Goal: Task Accomplishment & Management: Complete application form

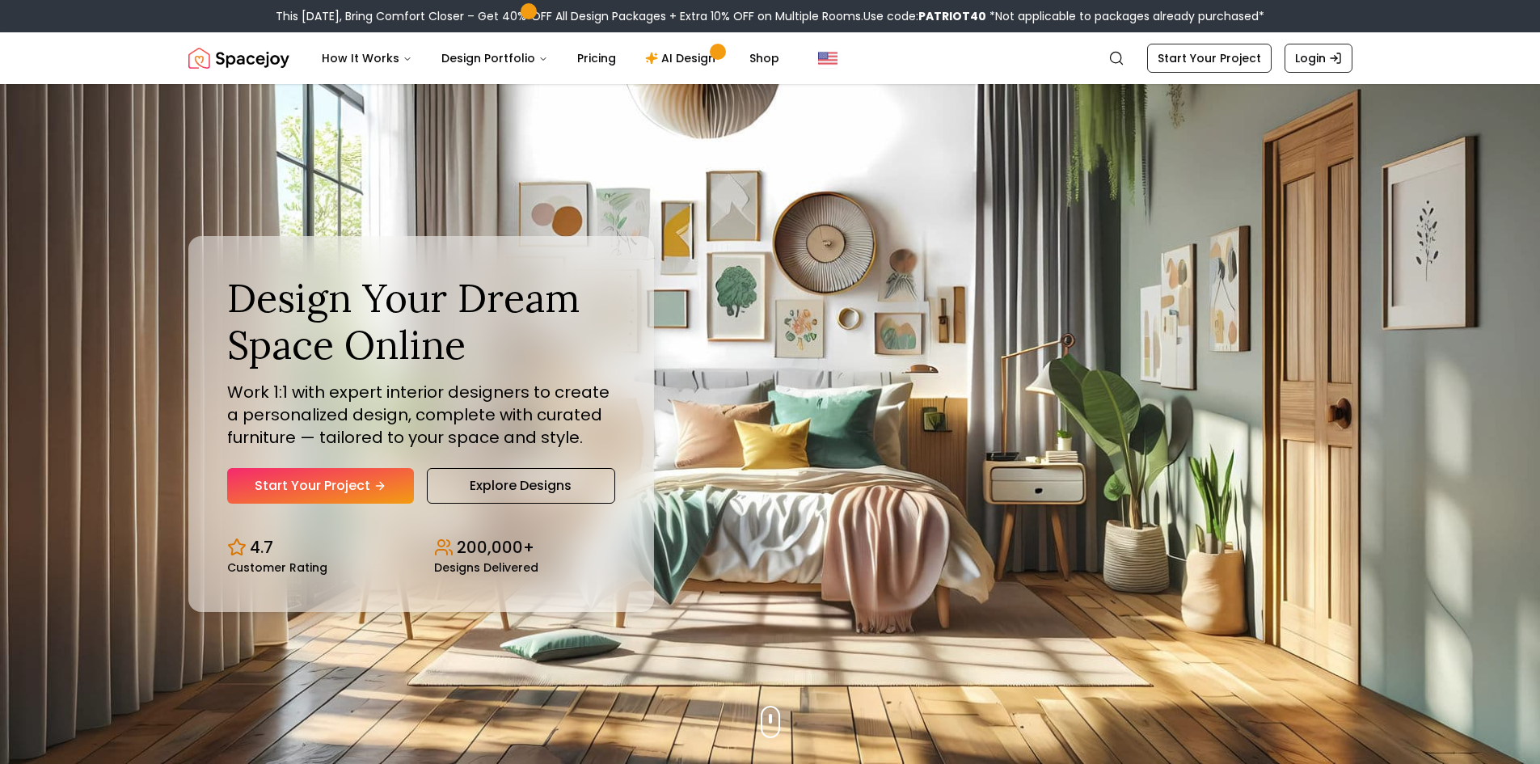
click at [378, 482] on icon "Hero section" at bounding box center [379, 485] width 13 height 13
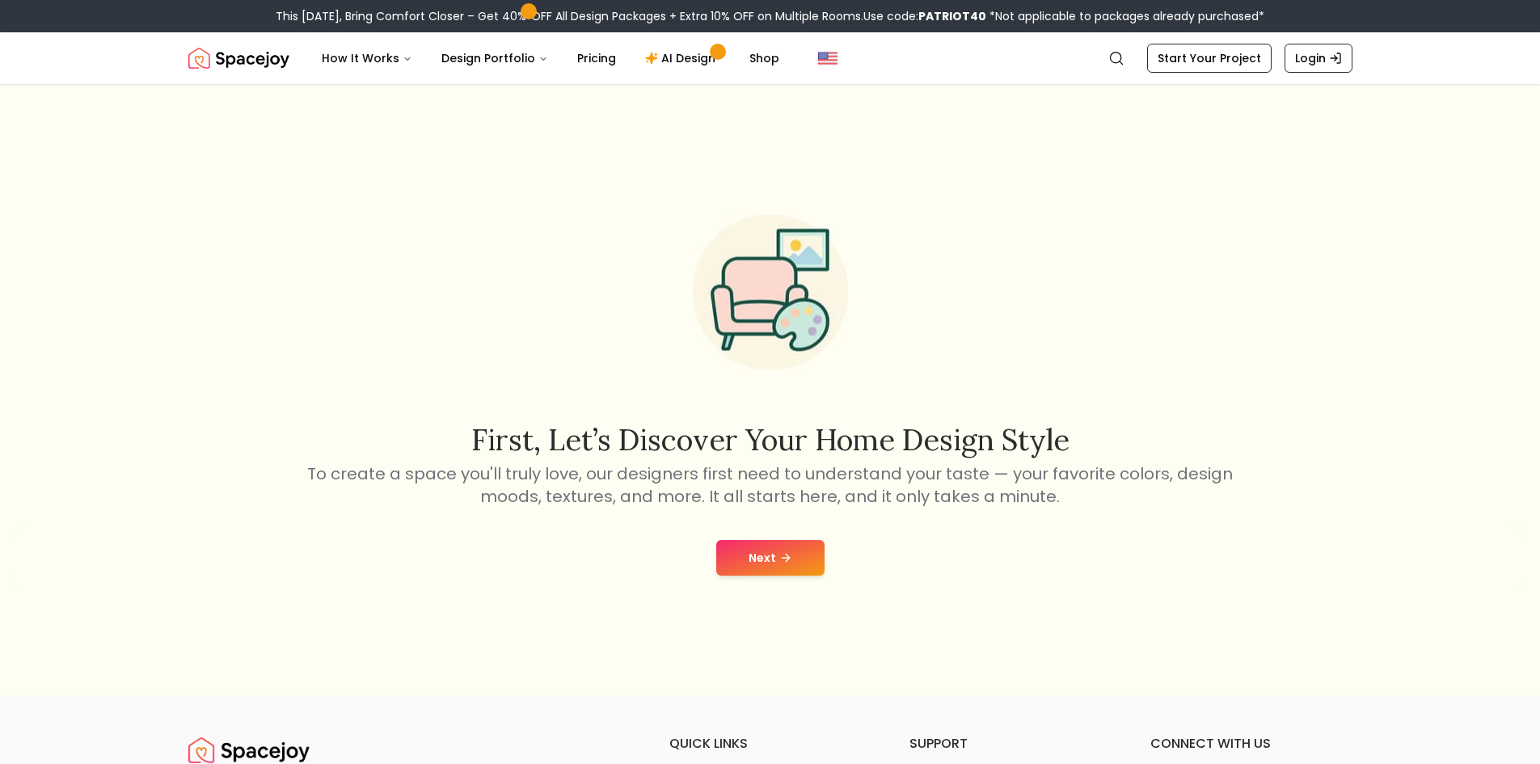
click at [790, 568] on button "Next" at bounding box center [770, 558] width 108 height 36
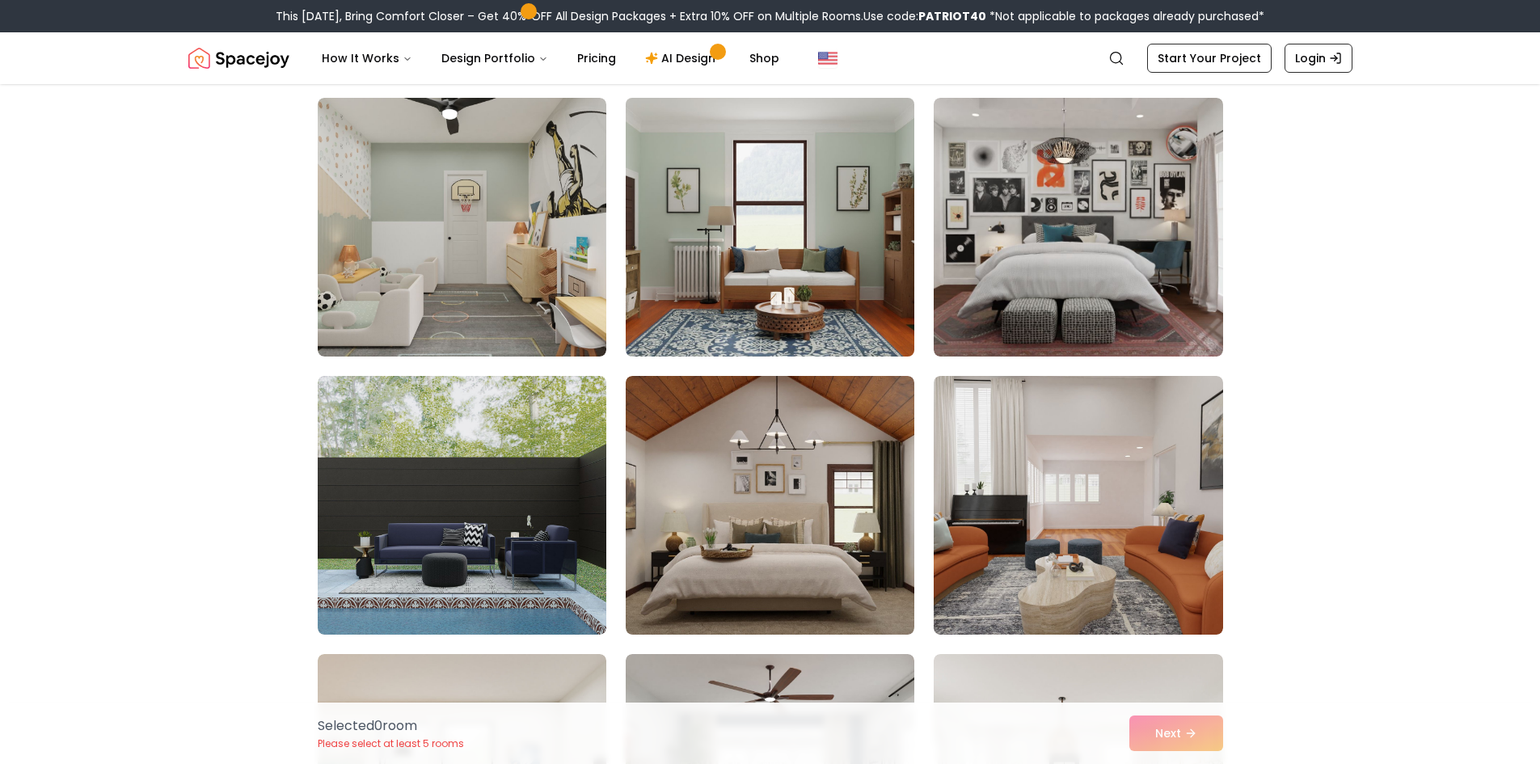
scroll to position [5739, 0]
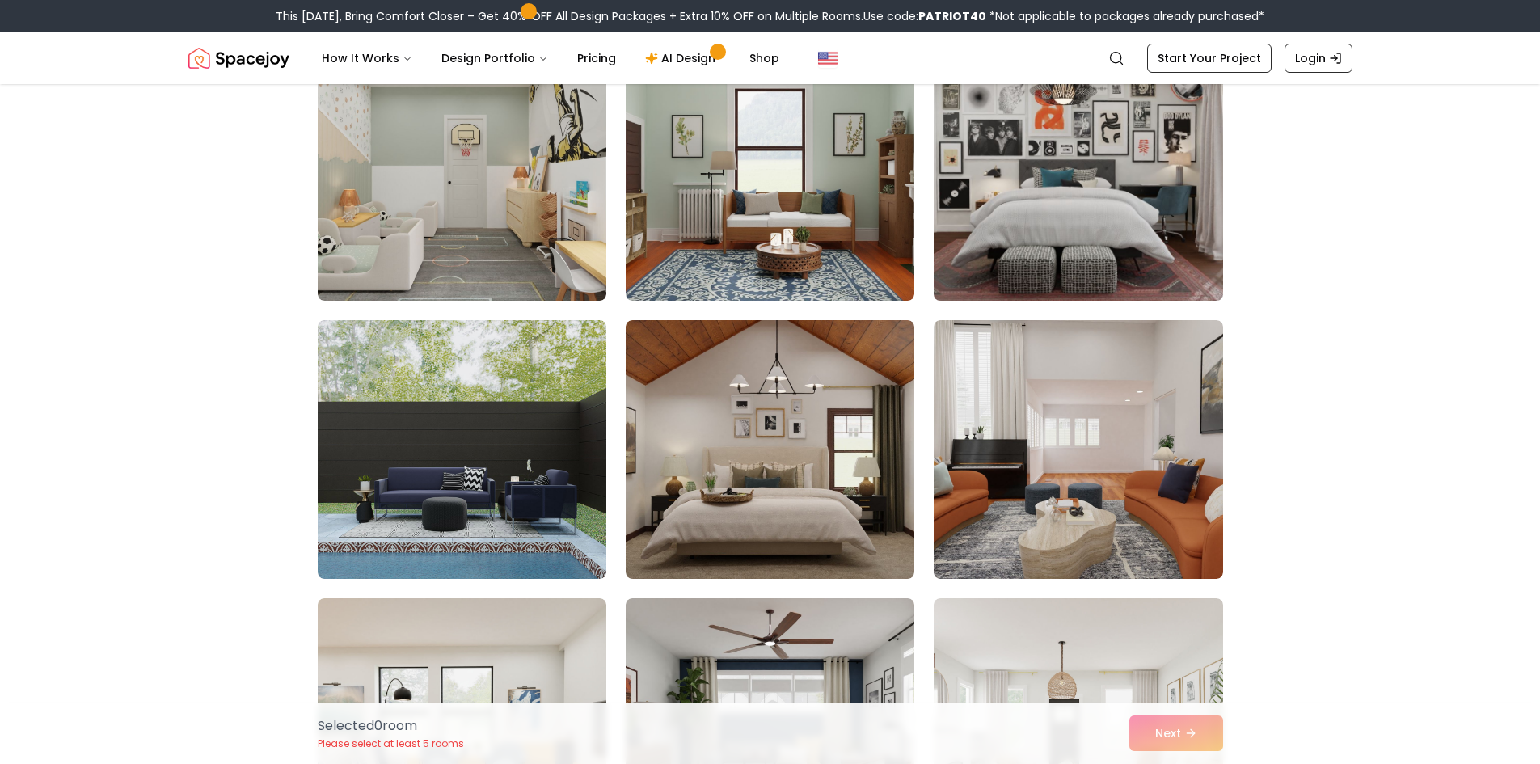
click at [1182, 143] on img at bounding box center [1077, 172] width 303 height 272
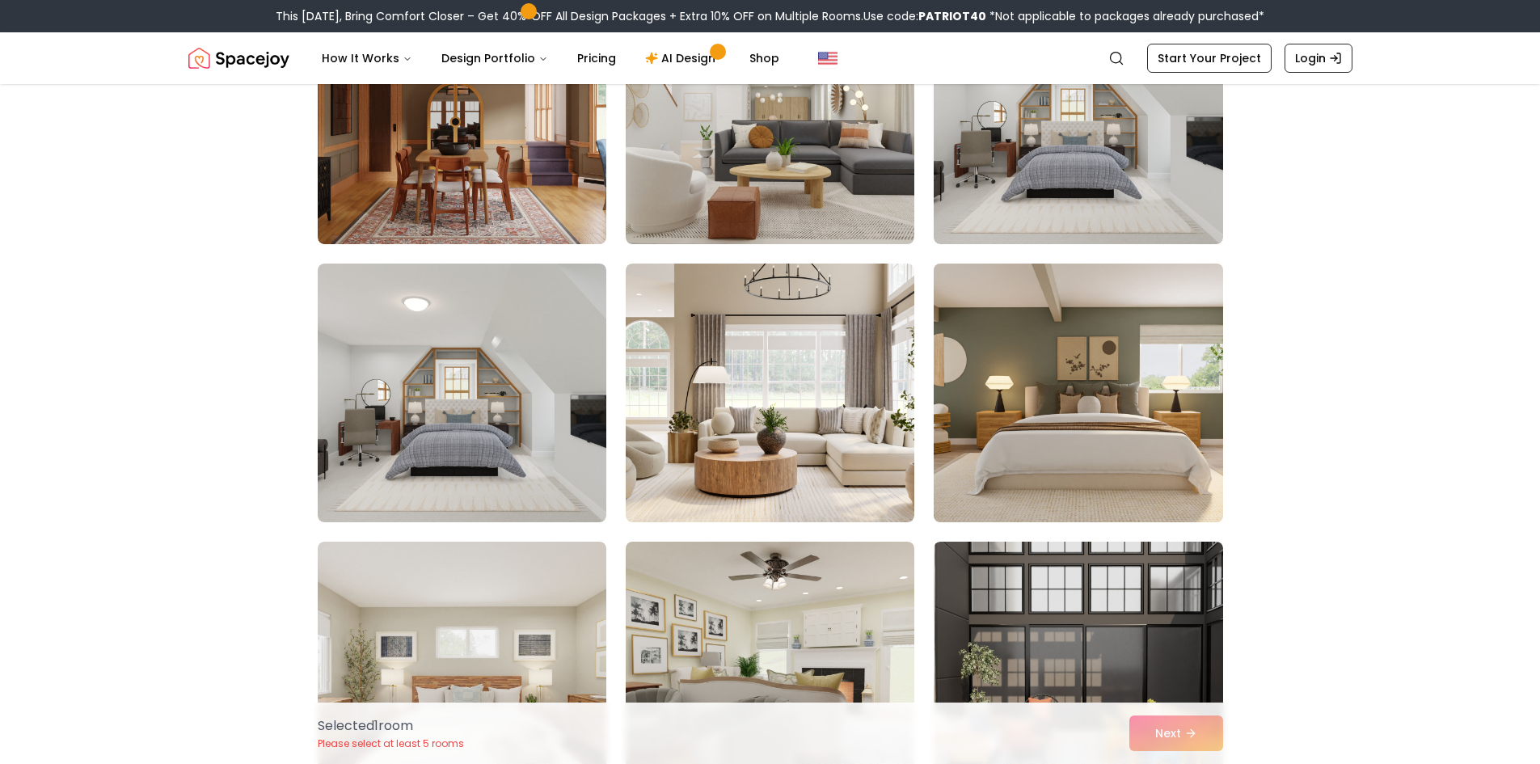
scroll to position [1697, 0]
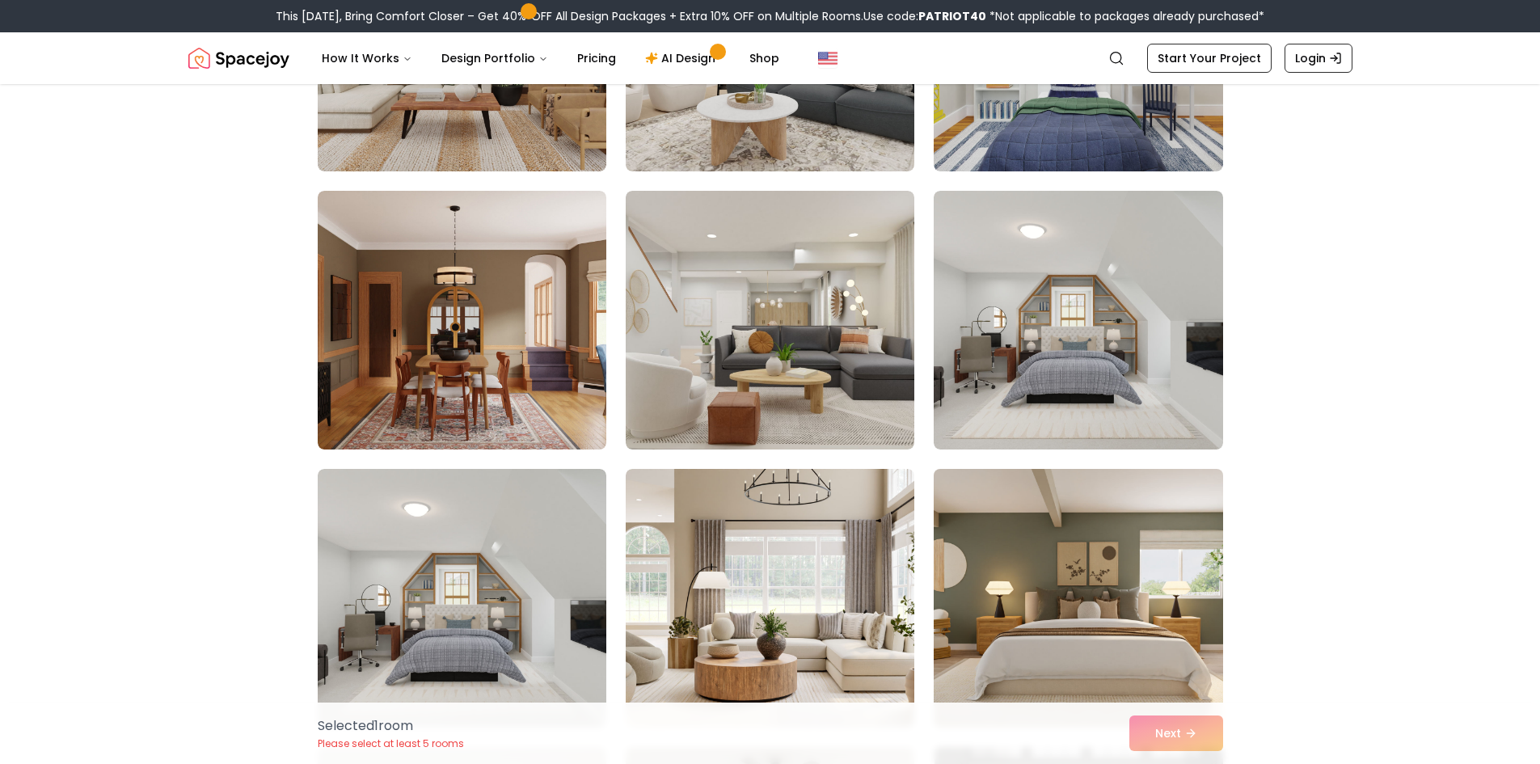
click at [974, 517] on img at bounding box center [1077, 598] width 303 height 272
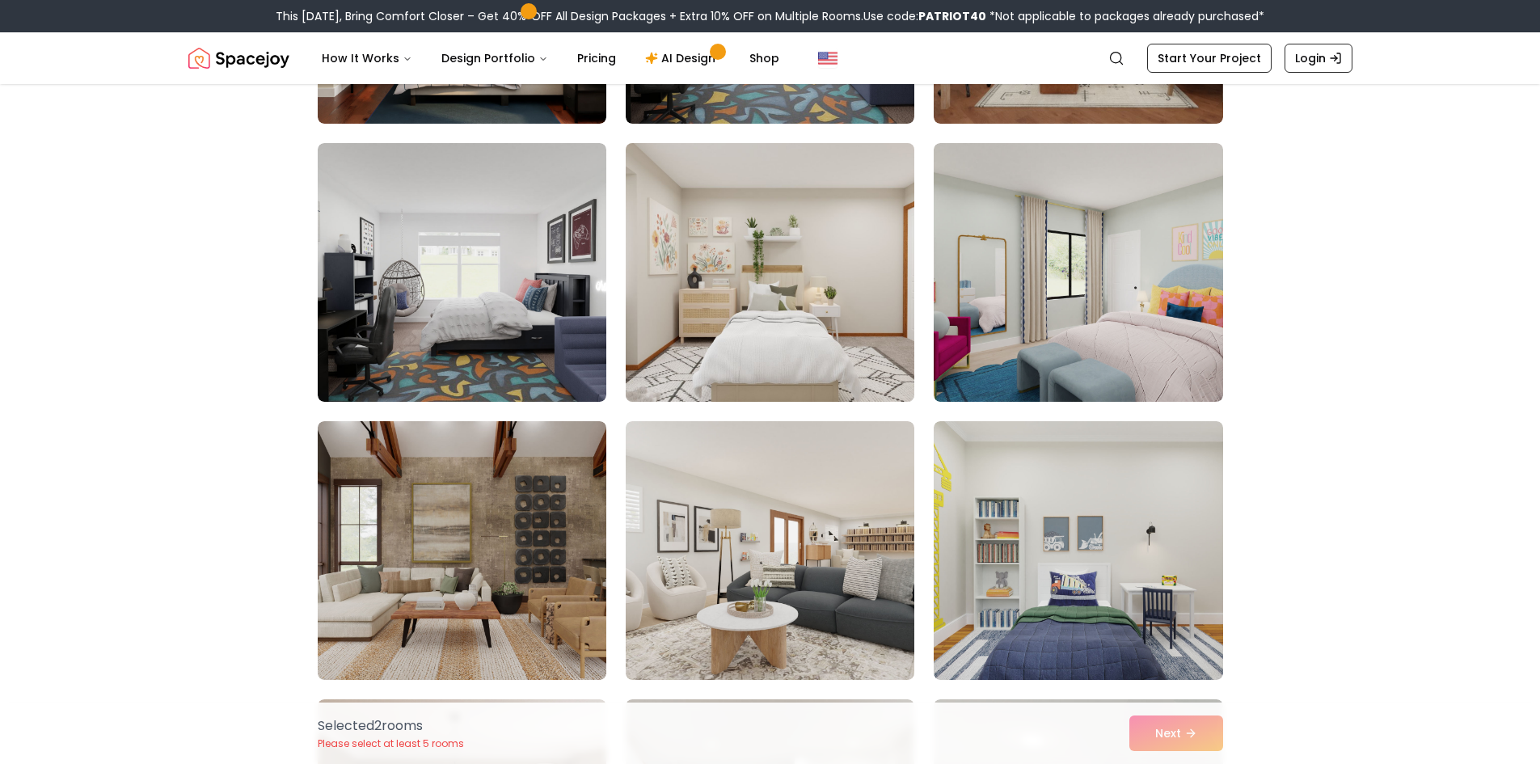
scroll to position [1132, 0]
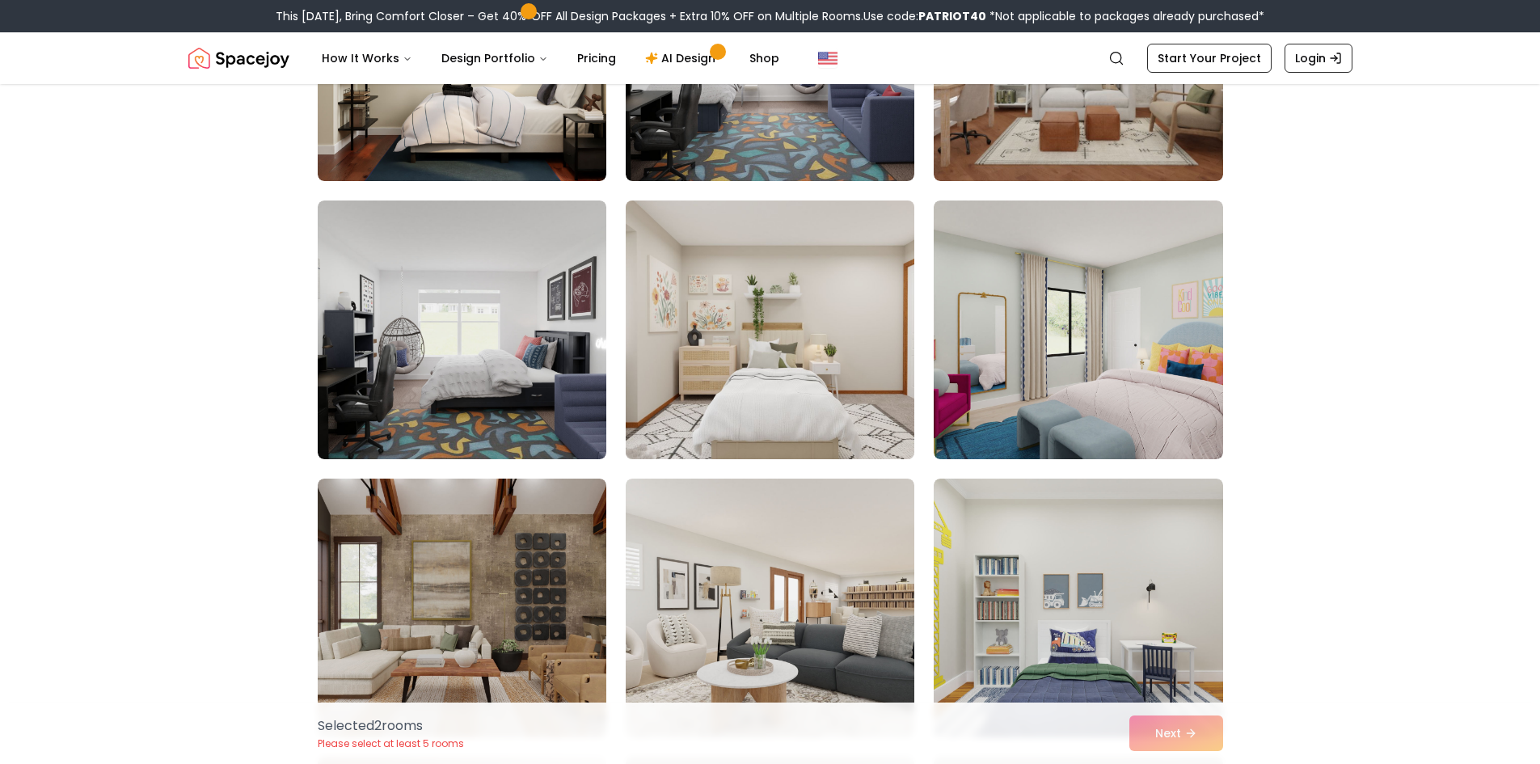
click at [823, 321] on img at bounding box center [769, 330] width 303 height 272
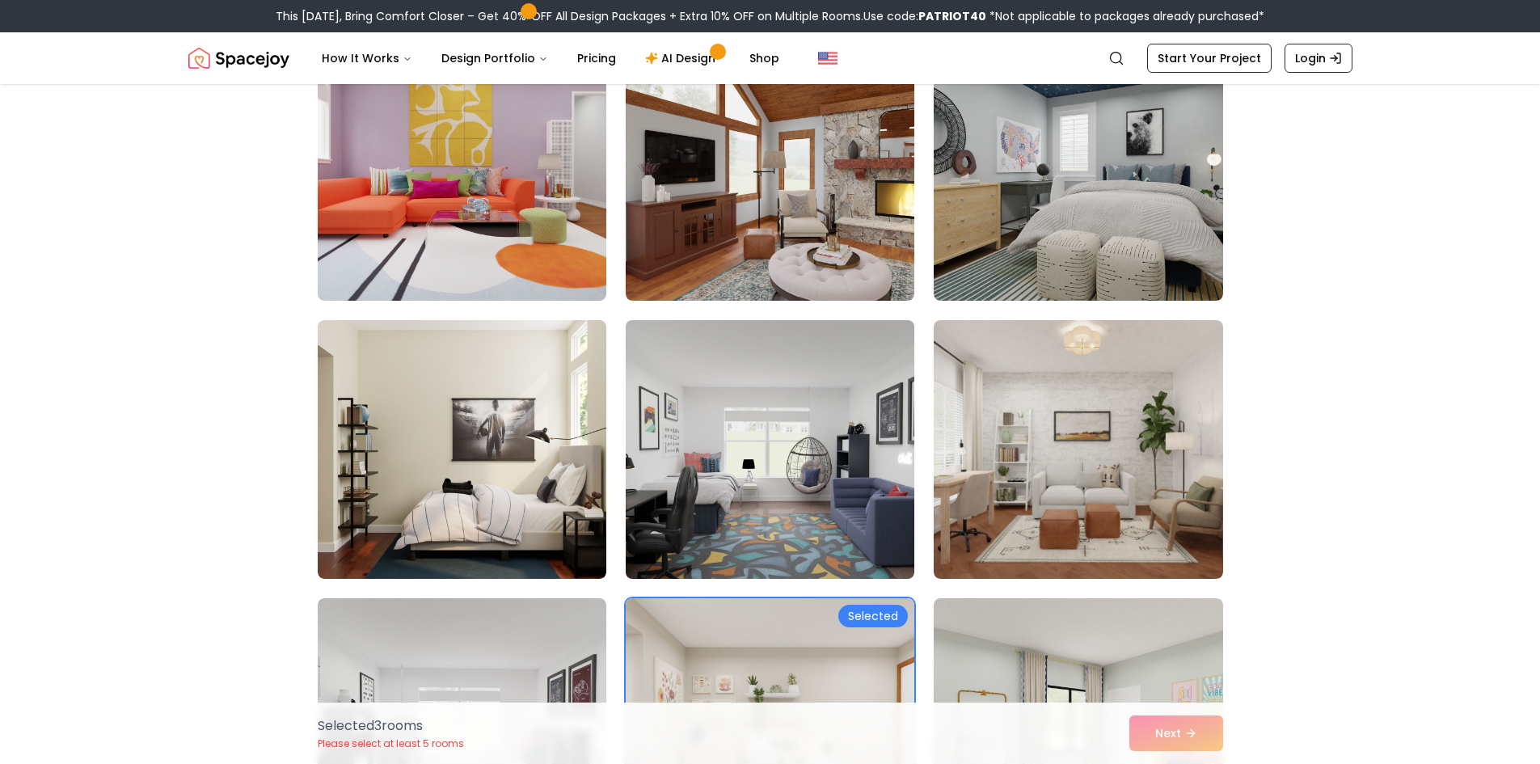
scroll to position [566, 0]
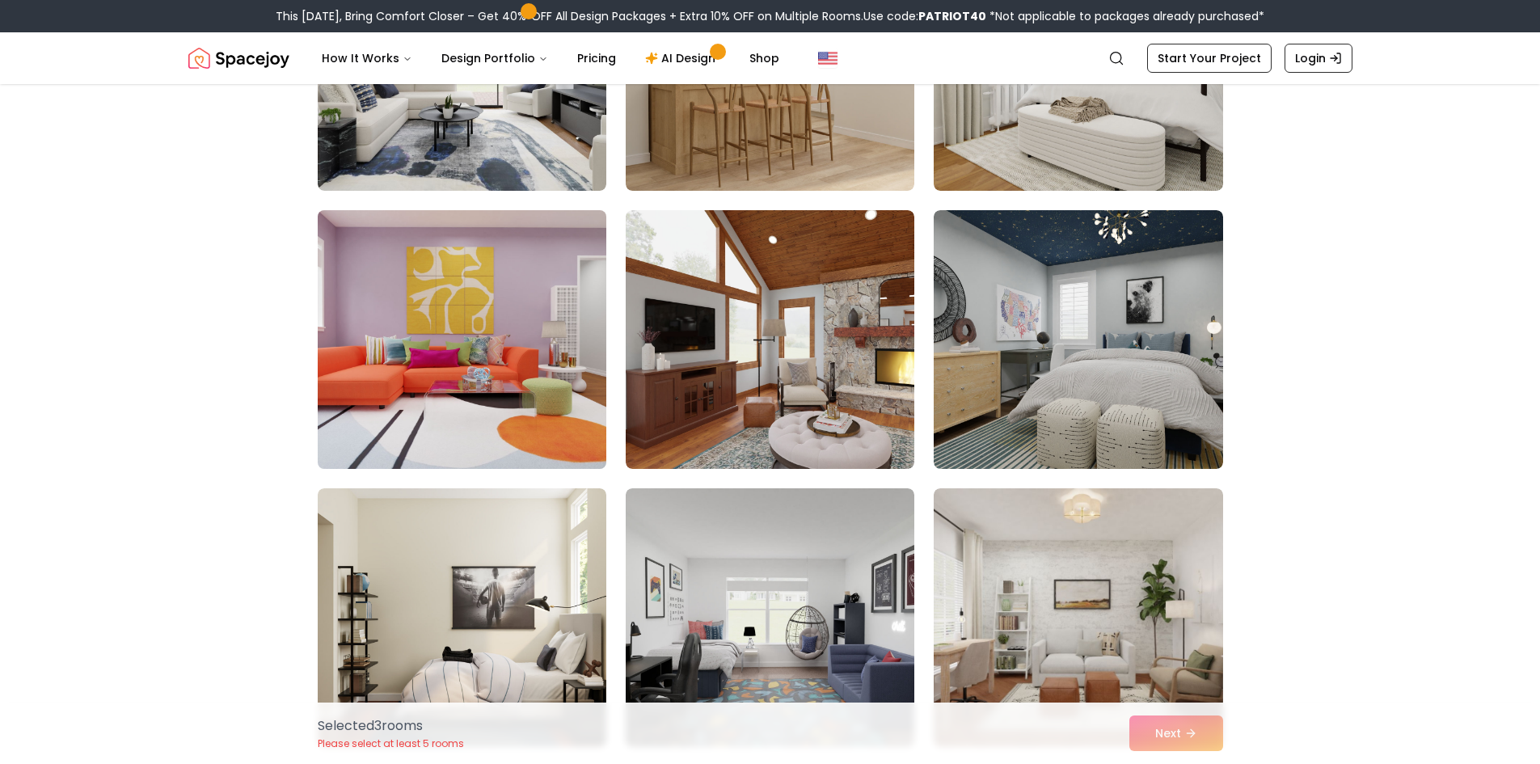
click at [555, 350] on img at bounding box center [461, 340] width 303 height 272
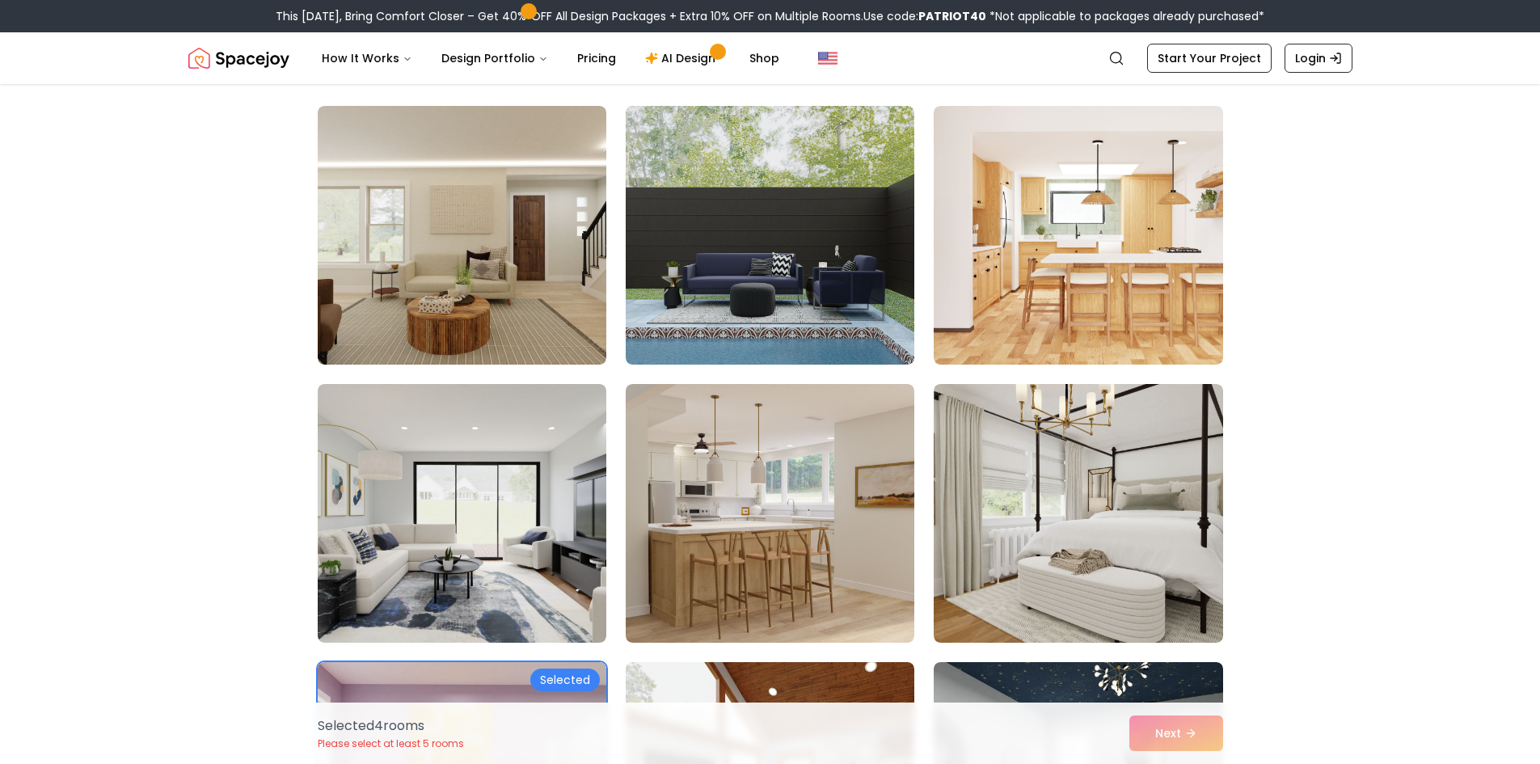
scroll to position [0, 0]
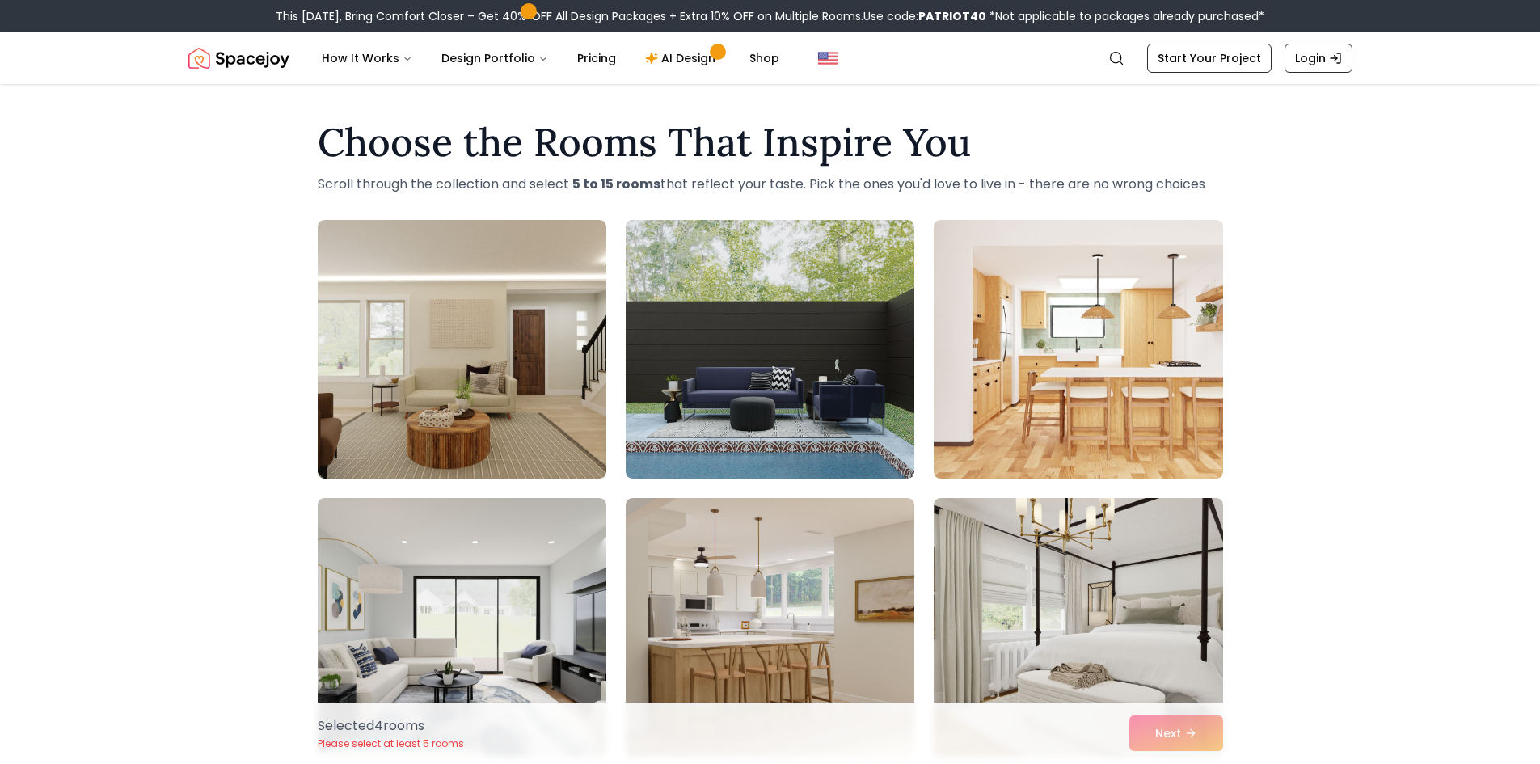
click at [1171, 728] on div "Selected 4 room s Please select at least 5 rooms Next" at bounding box center [770, 732] width 931 height 61
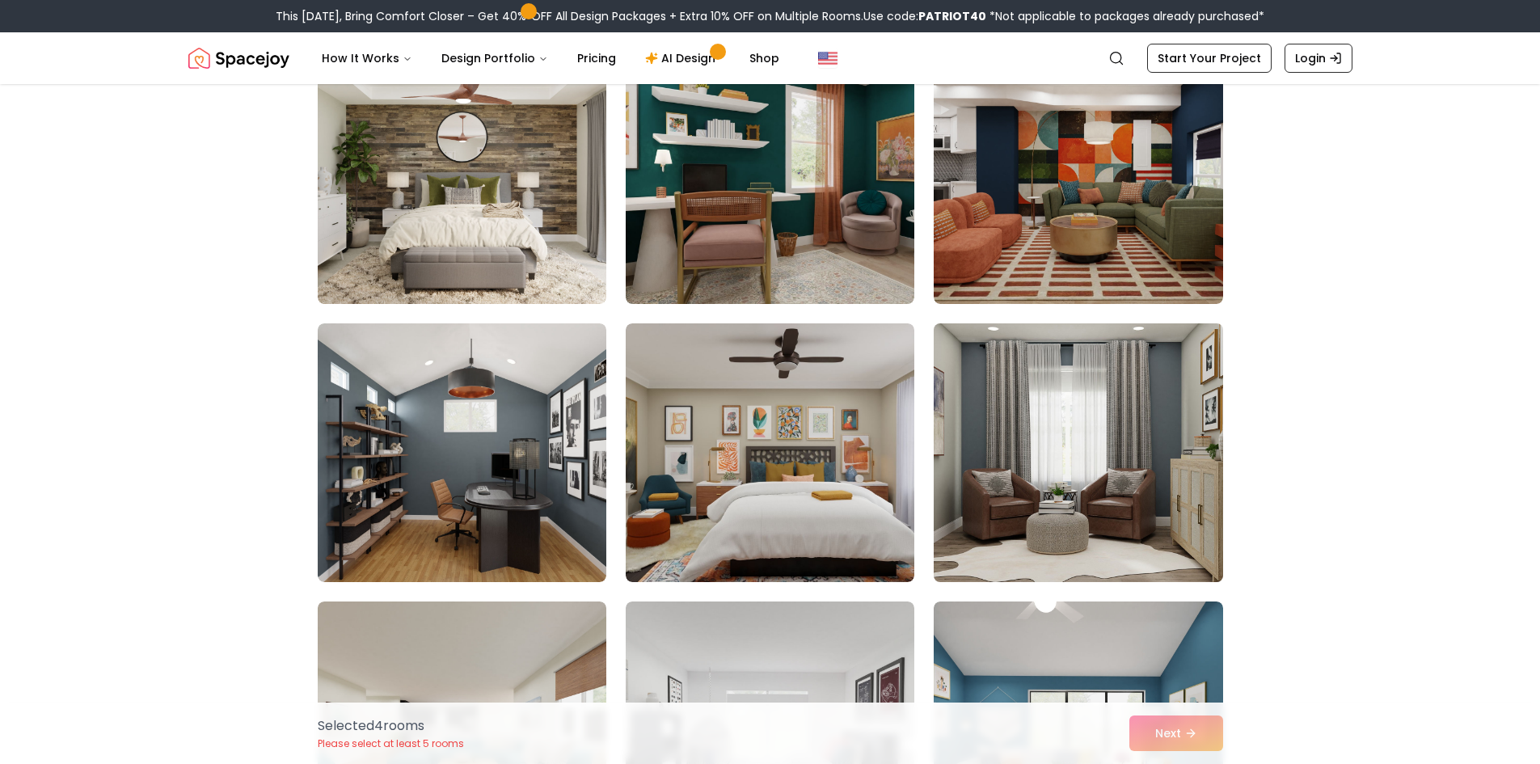
scroll to position [7436, 0]
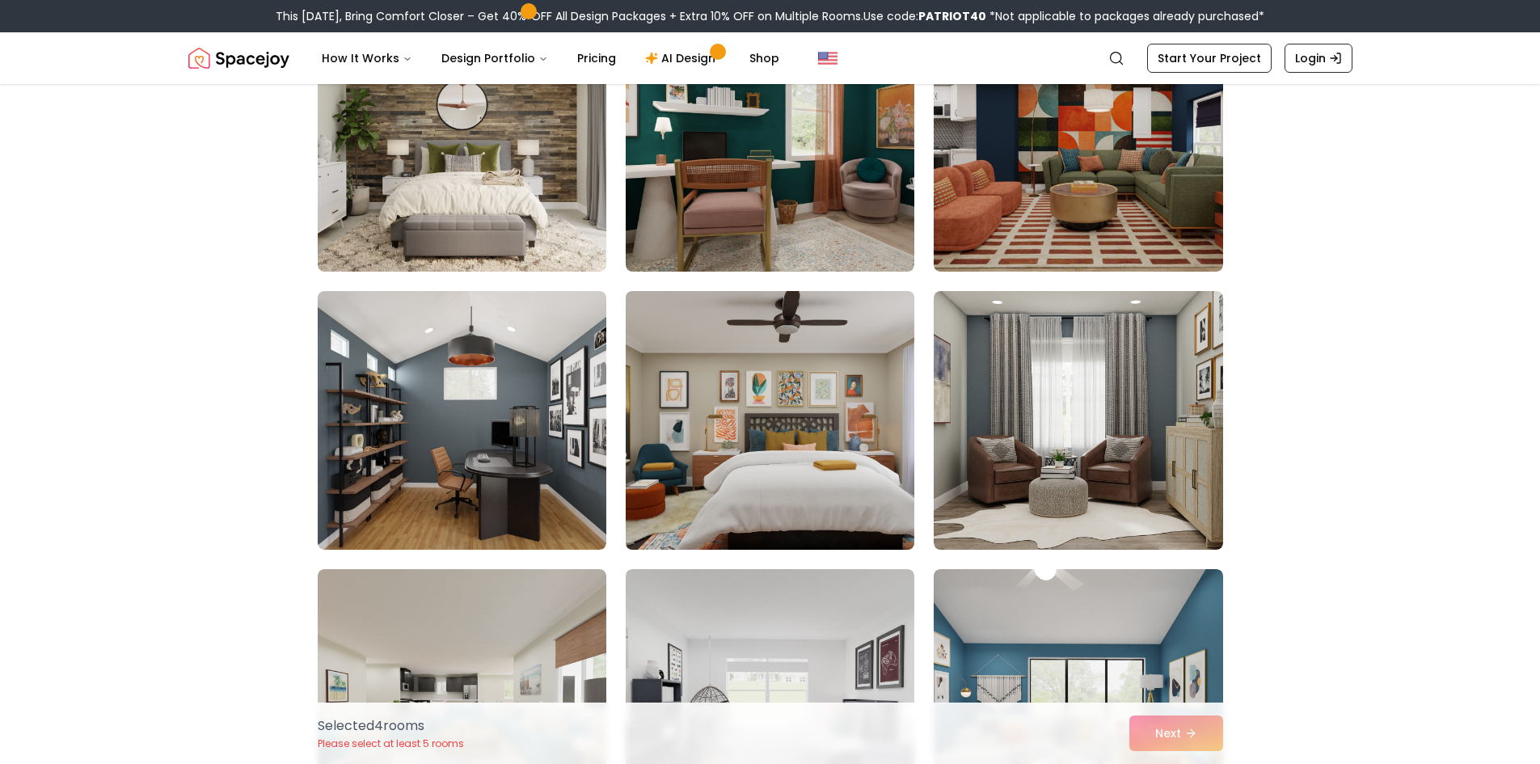
click at [824, 462] on img at bounding box center [769, 421] width 303 height 272
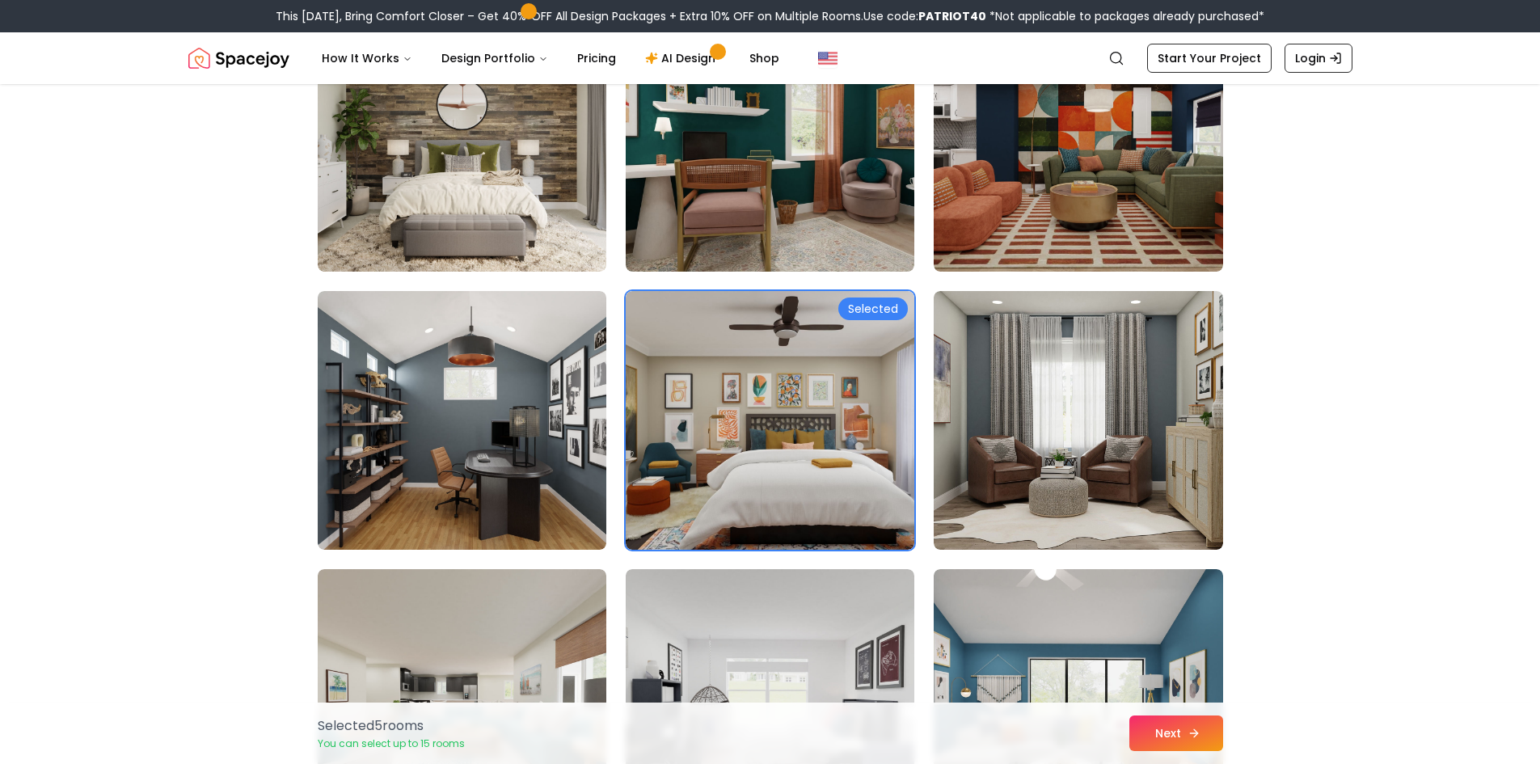
click at [1210, 733] on button "Next" at bounding box center [1176, 733] width 94 height 36
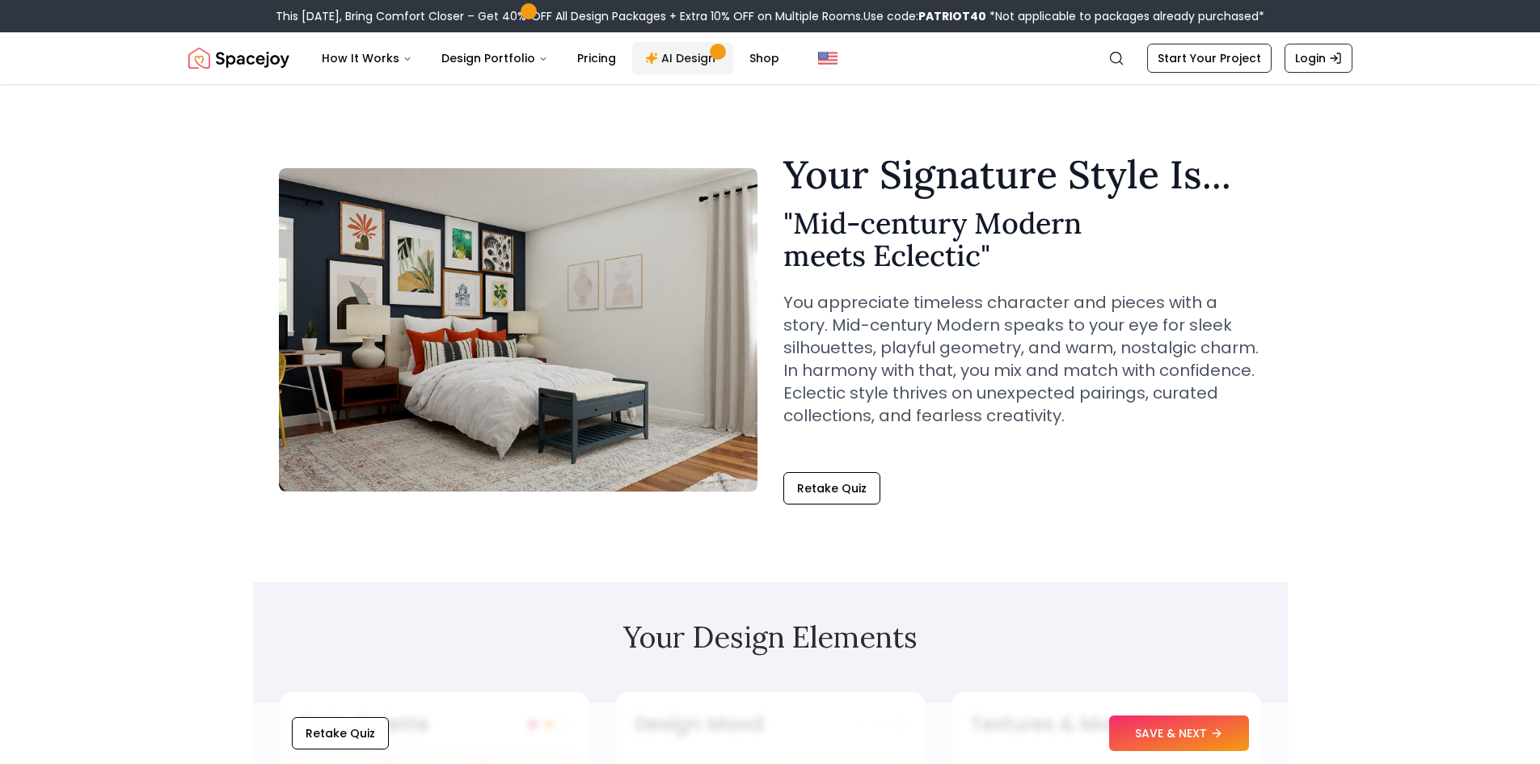
click at [703, 68] on link "AI Design" at bounding box center [682, 58] width 101 height 32
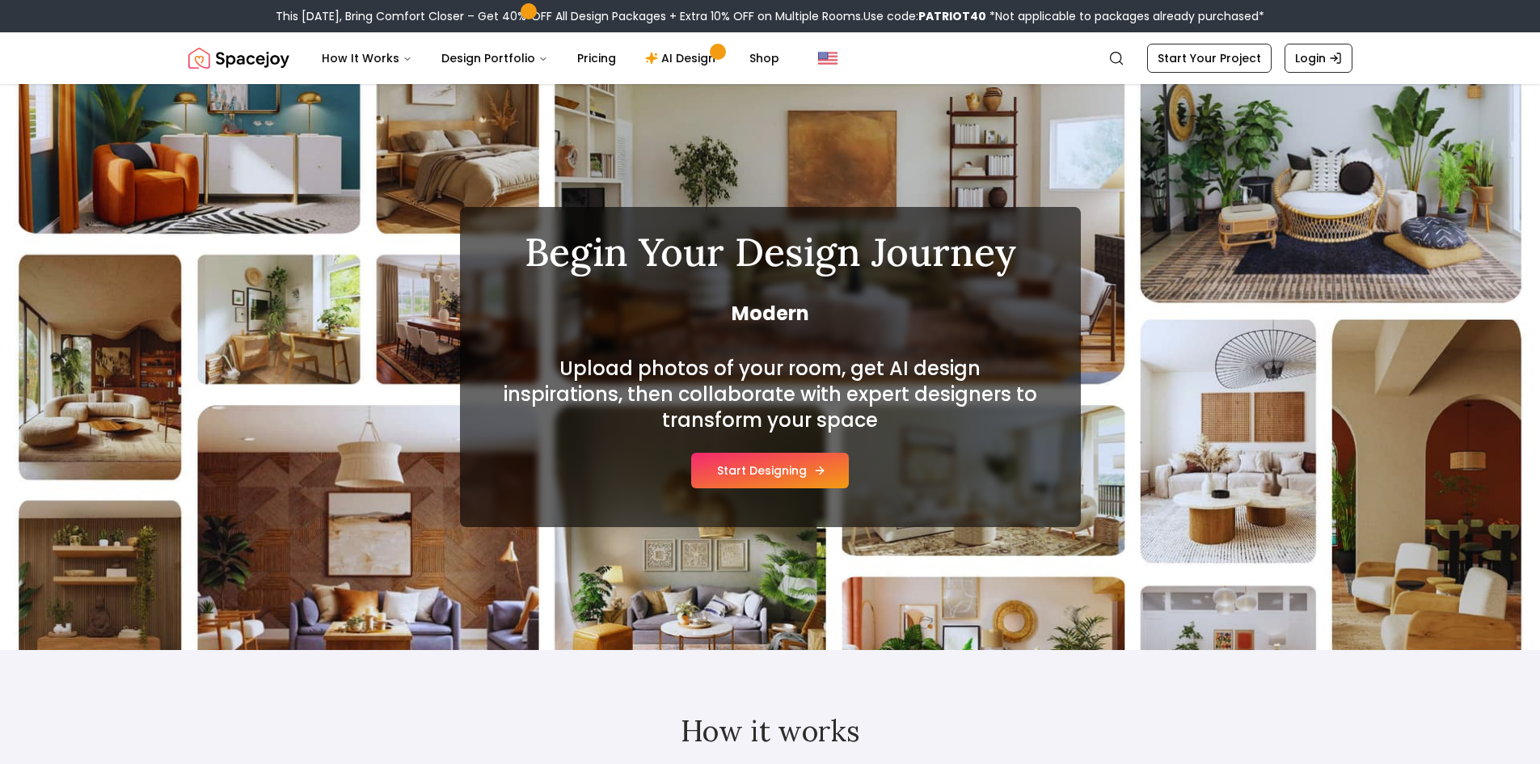
click at [768, 462] on button "Start Designing" at bounding box center [770, 471] width 158 height 36
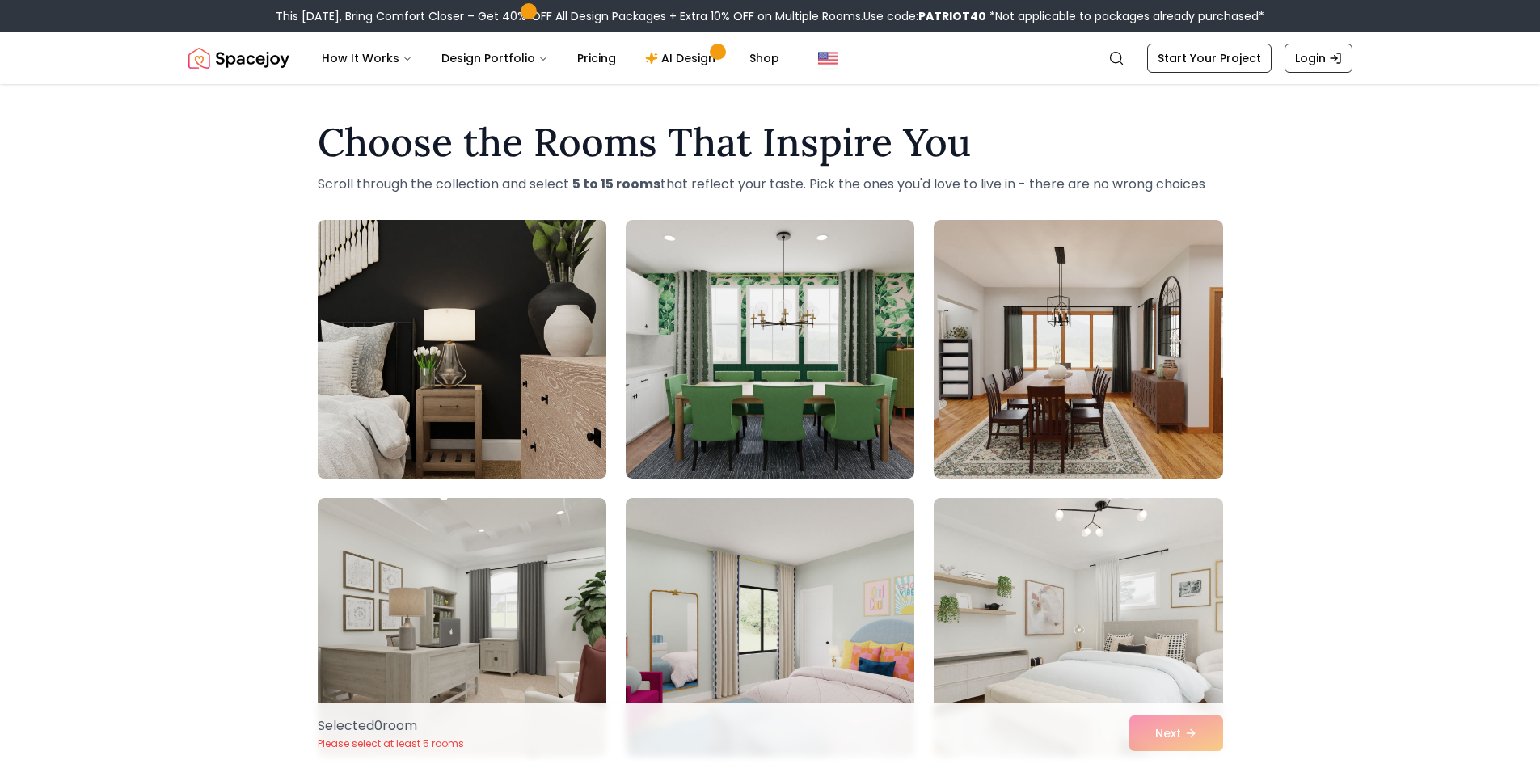
click at [502, 369] on img at bounding box center [461, 349] width 303 height 272
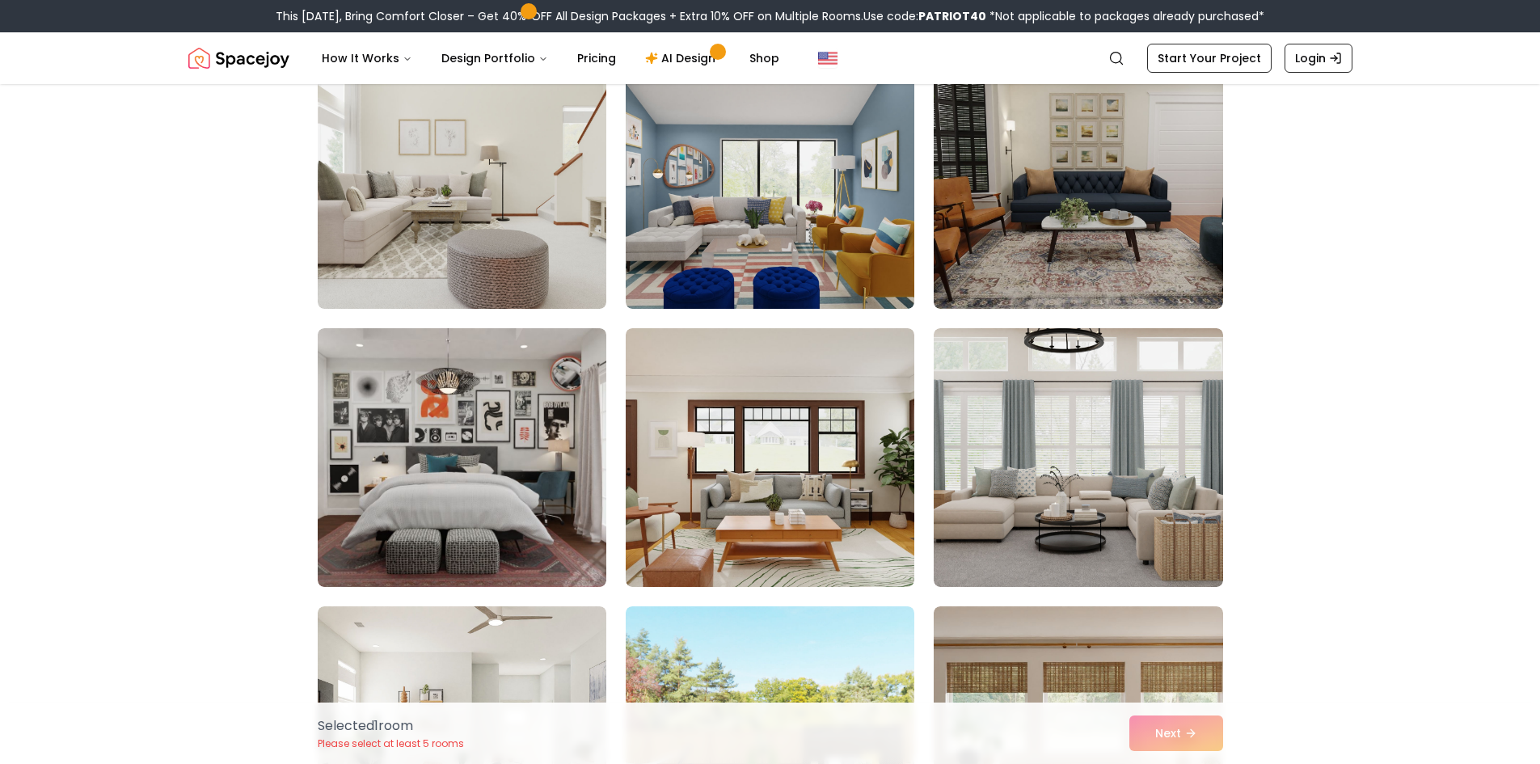
scroll to position [727, 0]
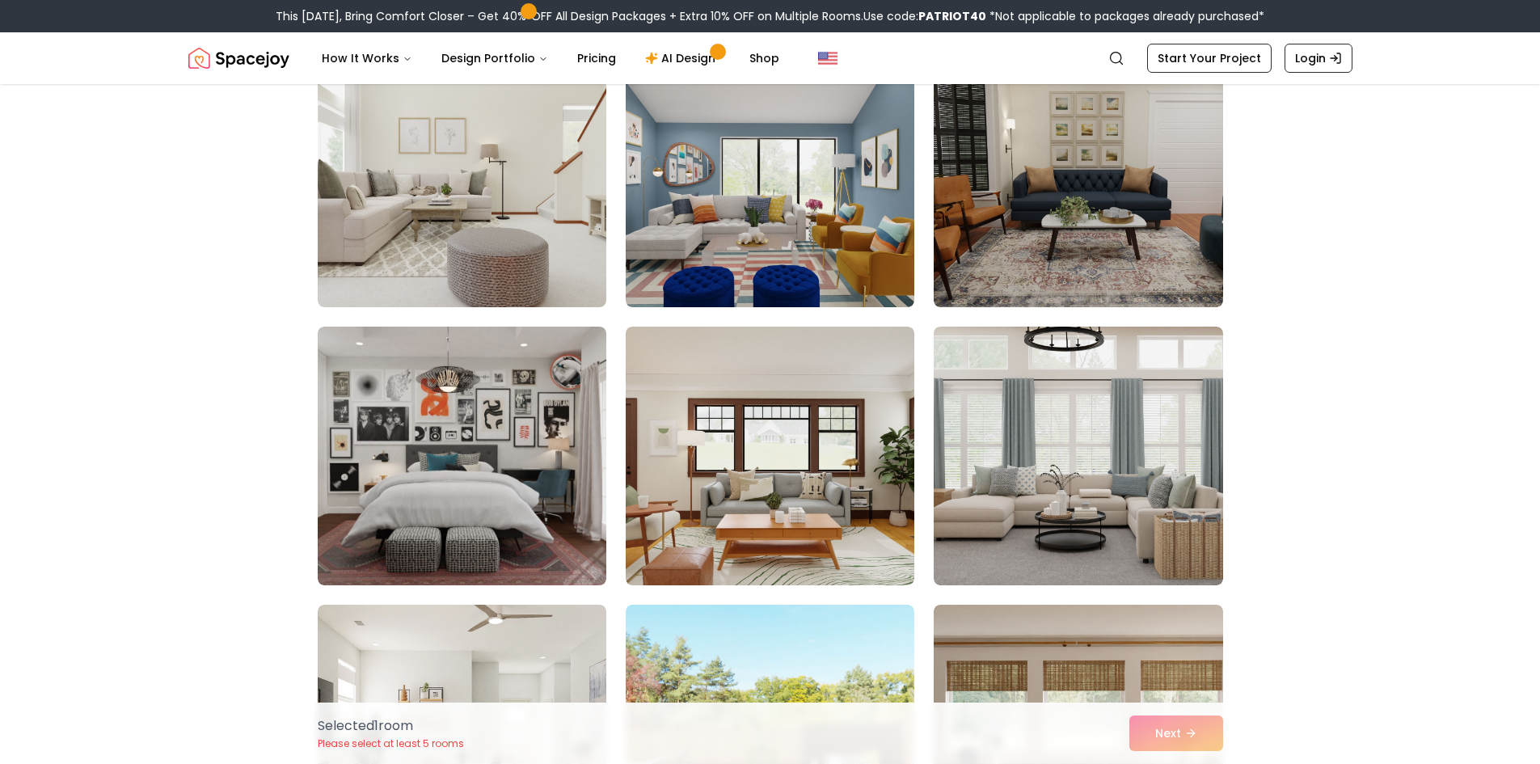
click at [504, 361] on img at bounding box center [462, 456] width 289 height 259
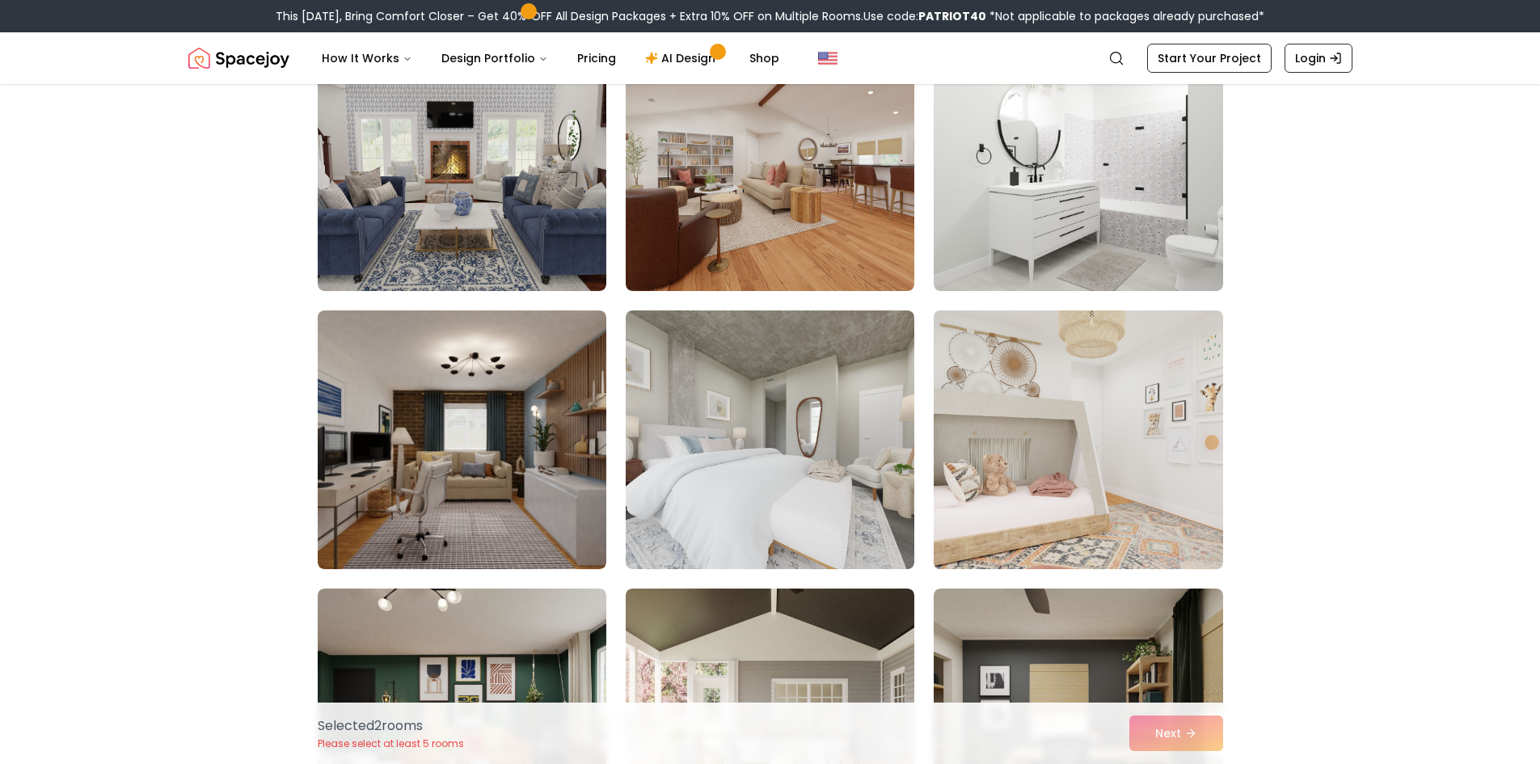
scroll to position [2506, 0]
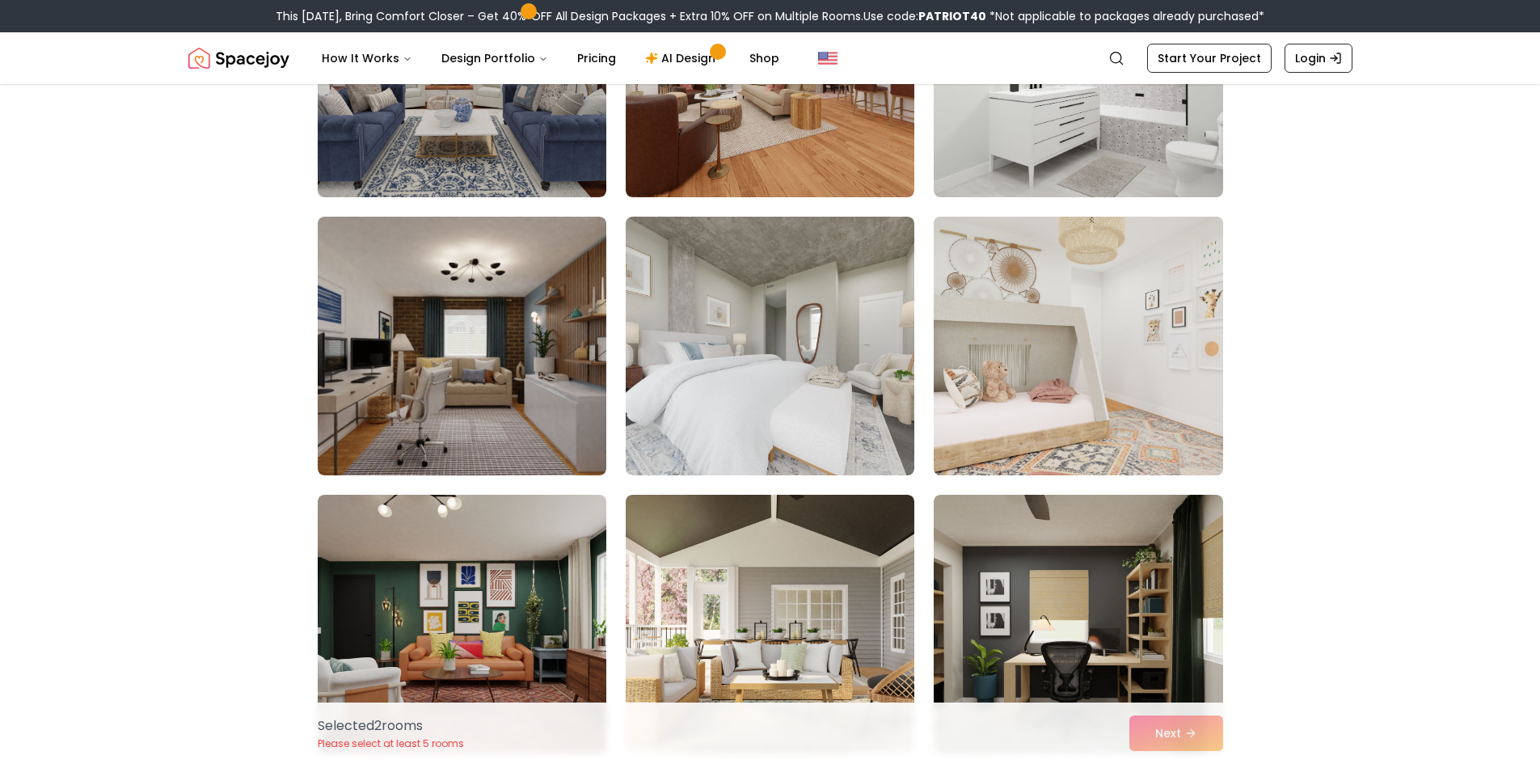
click at [1024, 284] on img at bounding box center [1077, 346] width 303 height 272
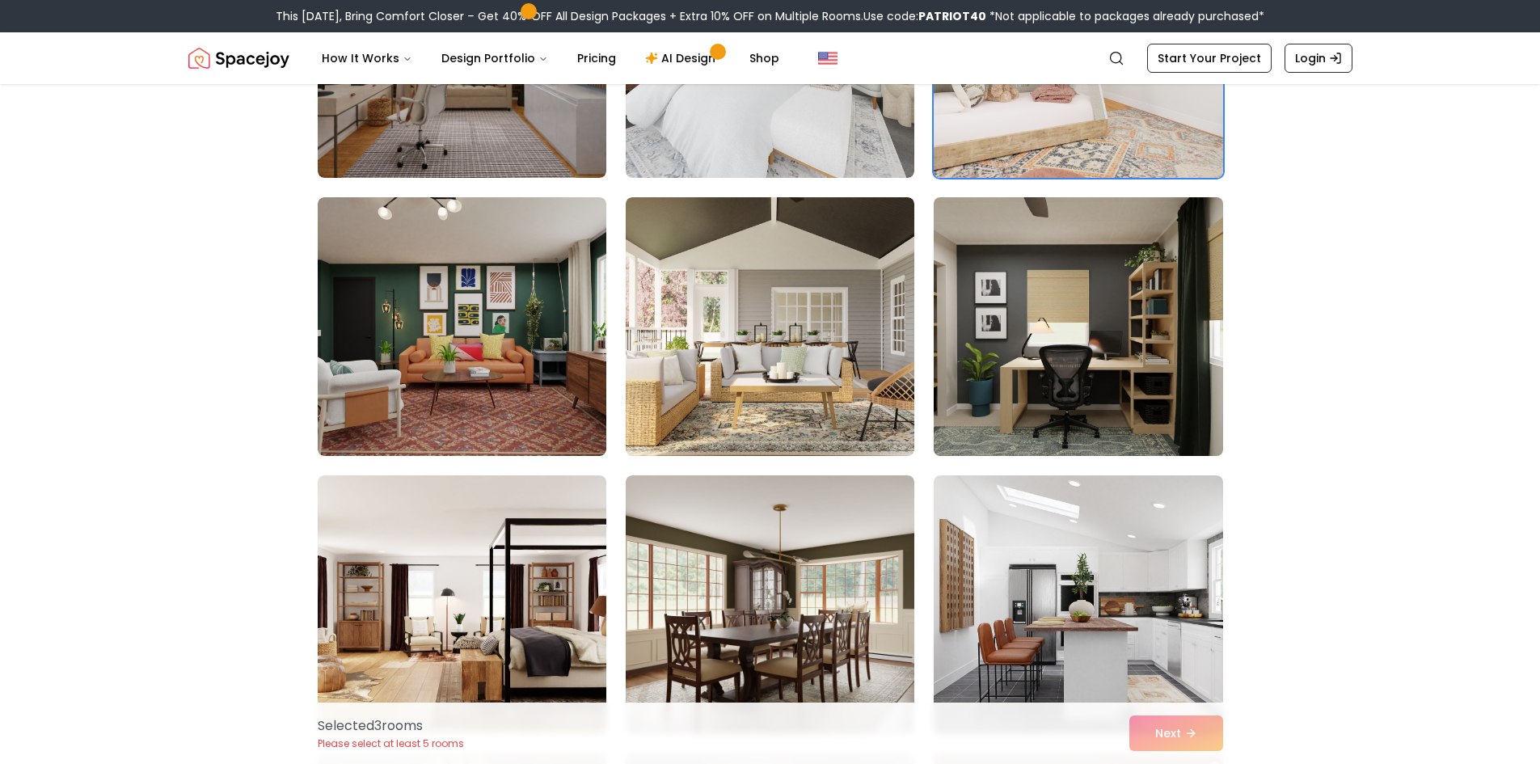
scroll to position [2829, 0]
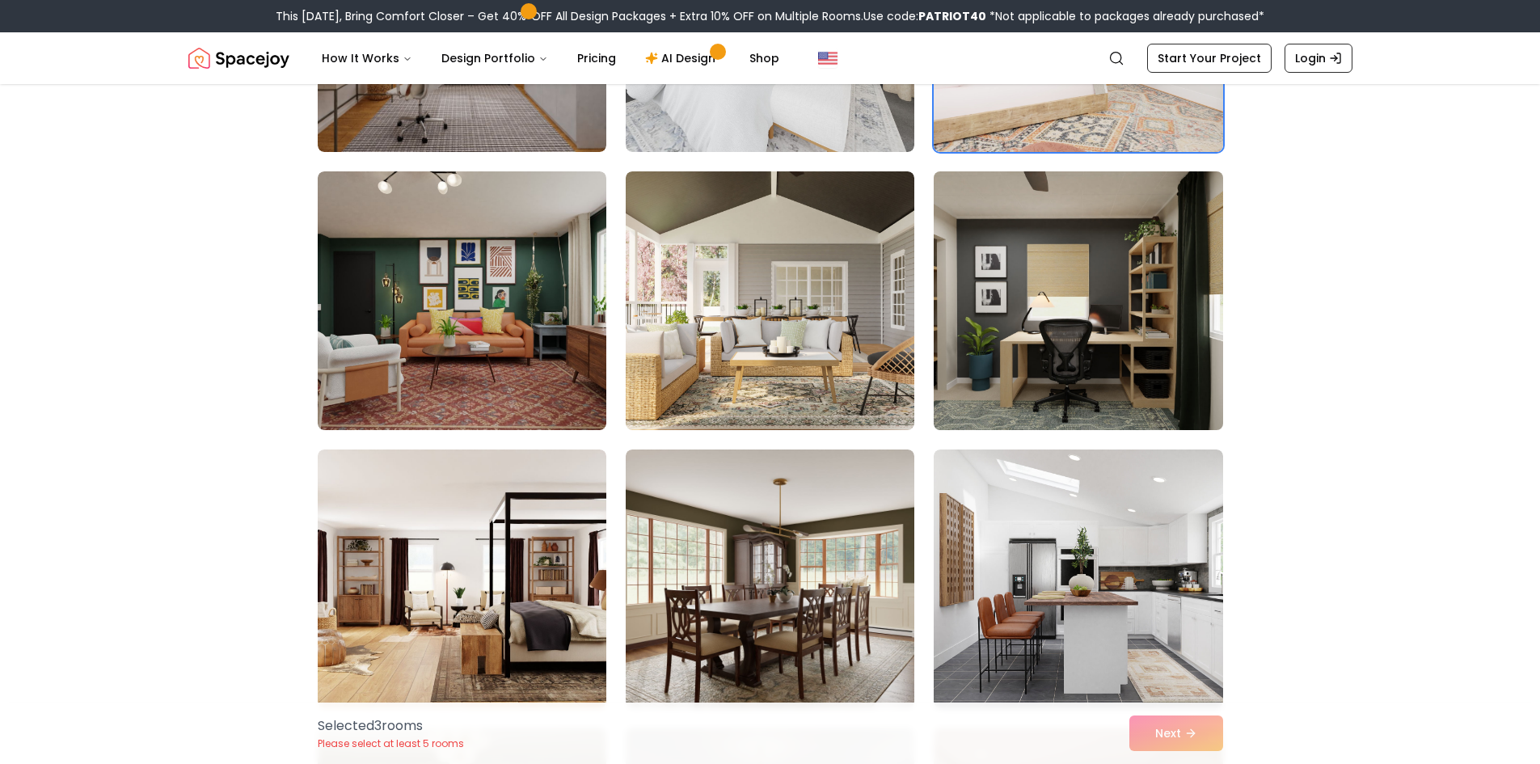
click at [1023, 280] on img at bounding box center [1077, 301] width 303 height 272
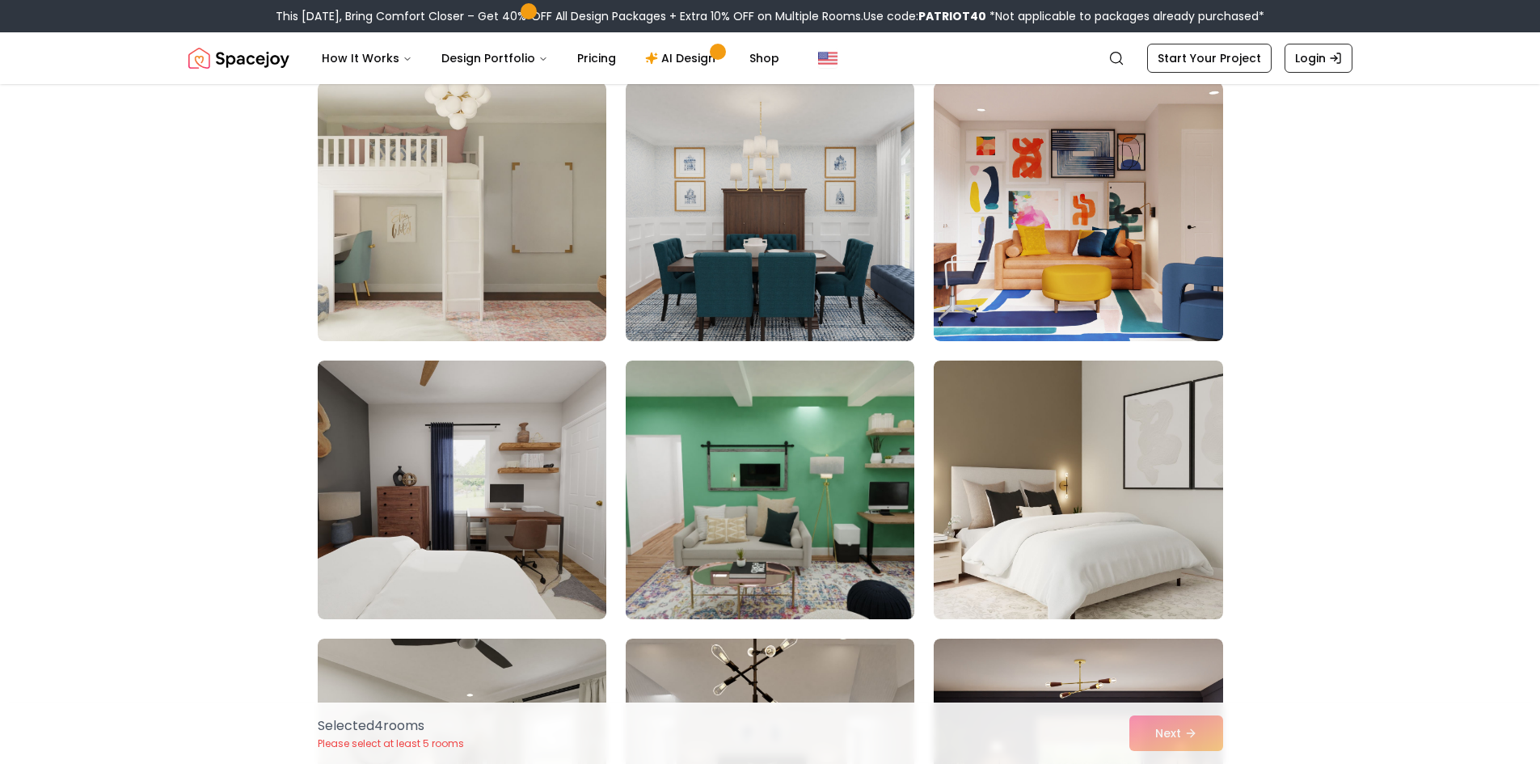
scroll to position [3476, 0]
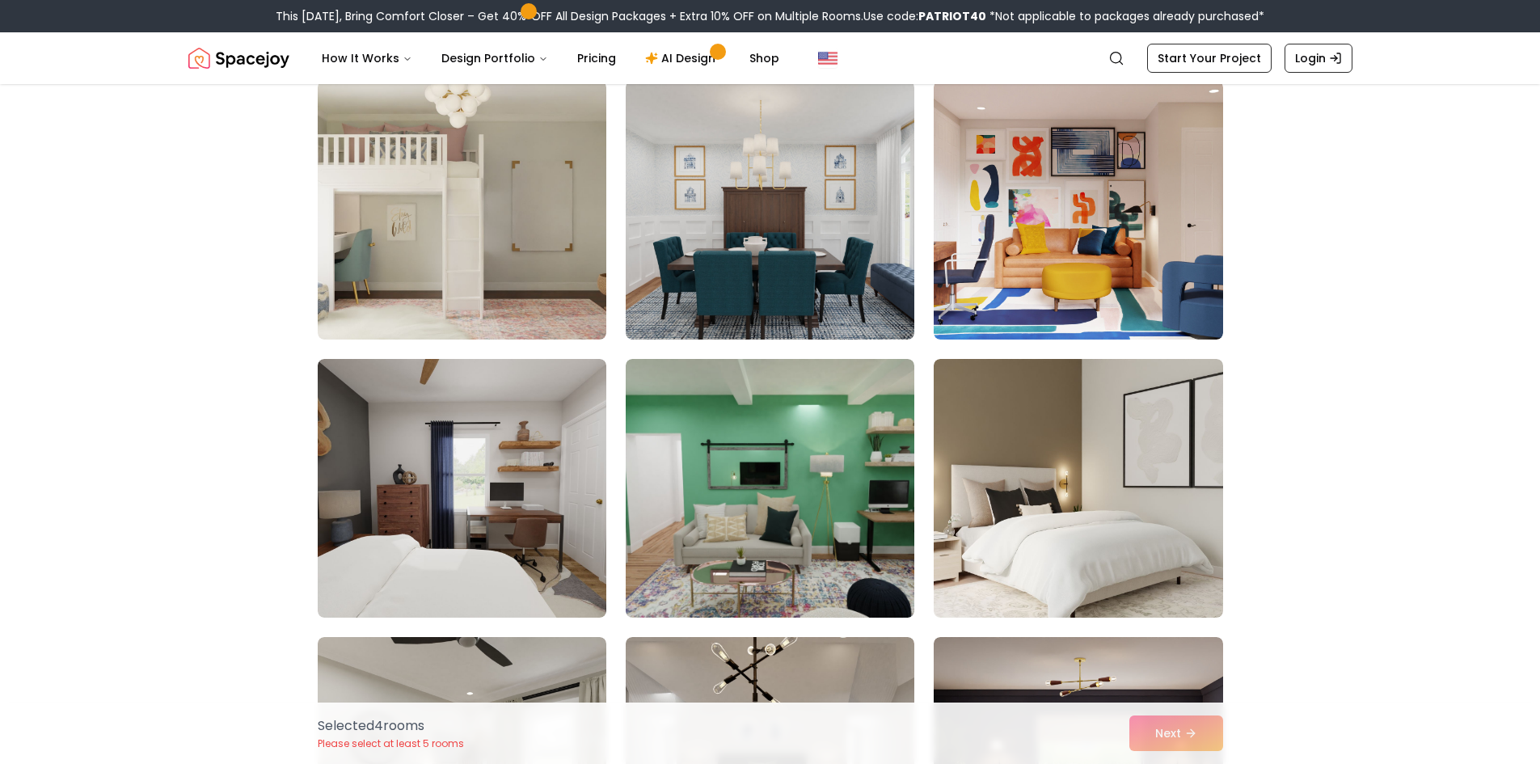
click at [1023, 276] on img at bounding box center [1078, 210] width 289 height 259
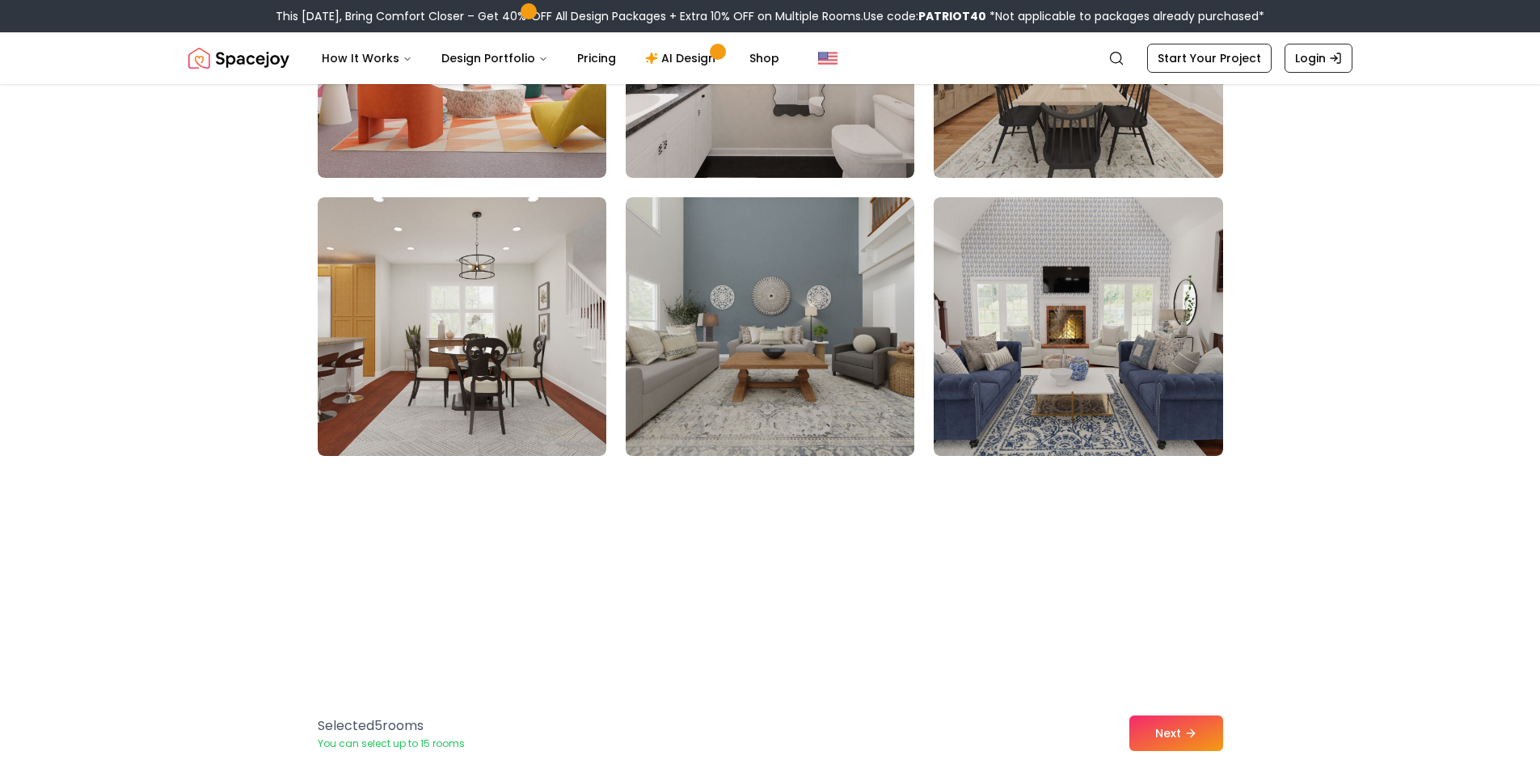
scroll to position [5416, 0]
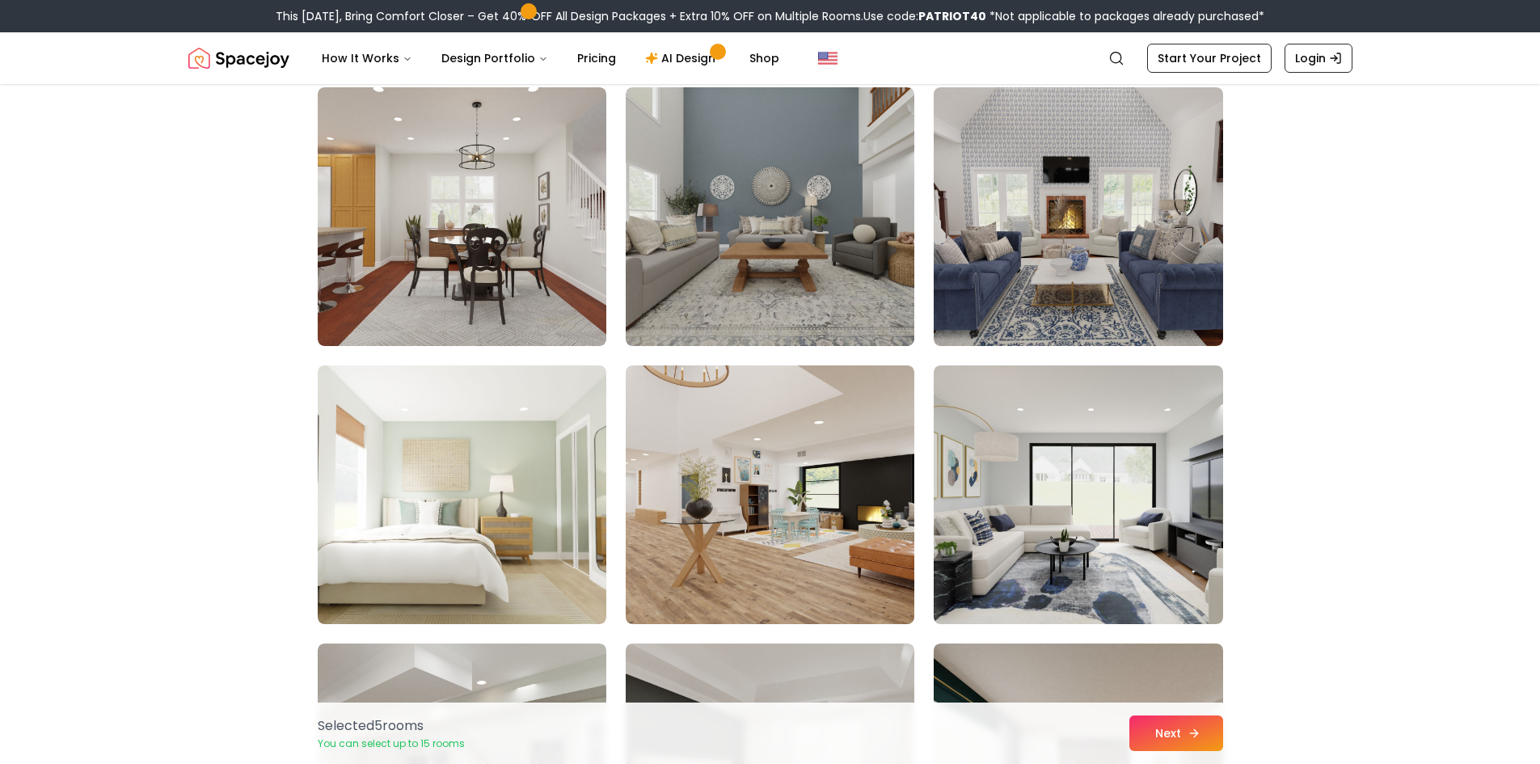
click at [1153, 723] on button "Next" at bounding box center [1176, 733] width 94 height 36
